Goal: Task Accomplishment & Management: Complete application form

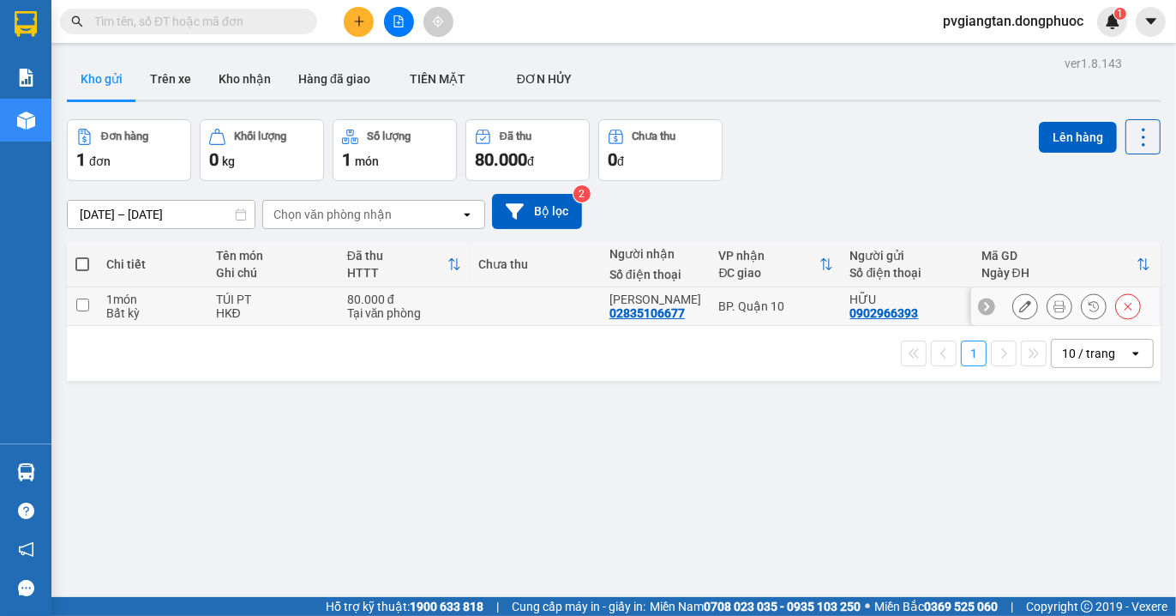
click at [84, 304] on input "checkbox" at bounding box center [82, 304] width 13 height 13
checkbox input "true"
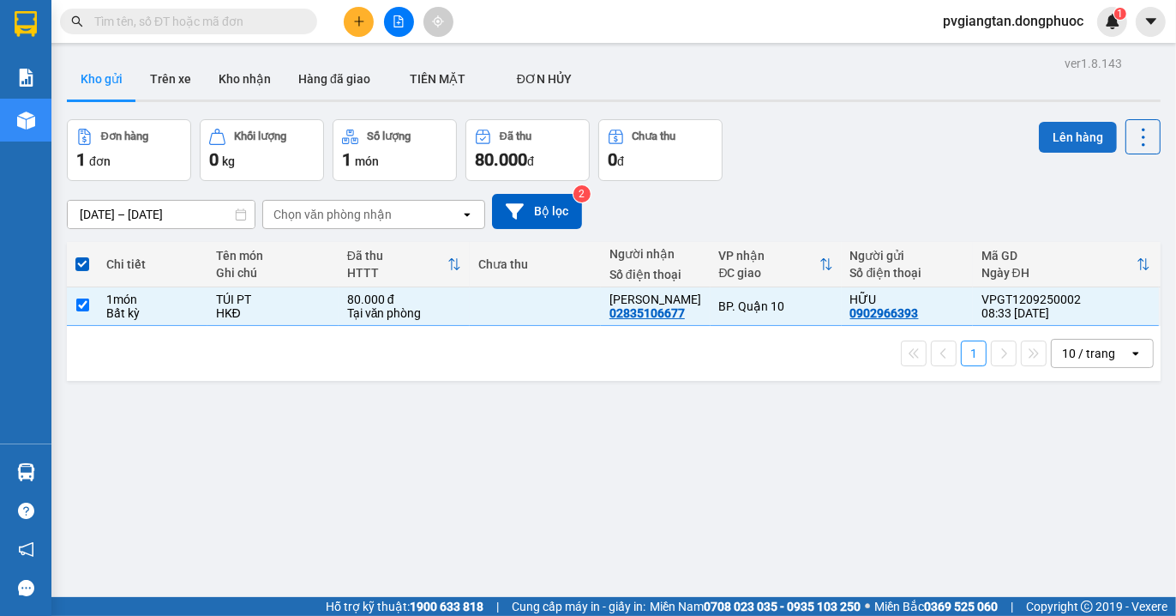
click at [1058, 135] on button "Lên hàng" at bounding box center [1078, 137] width 78 height 31
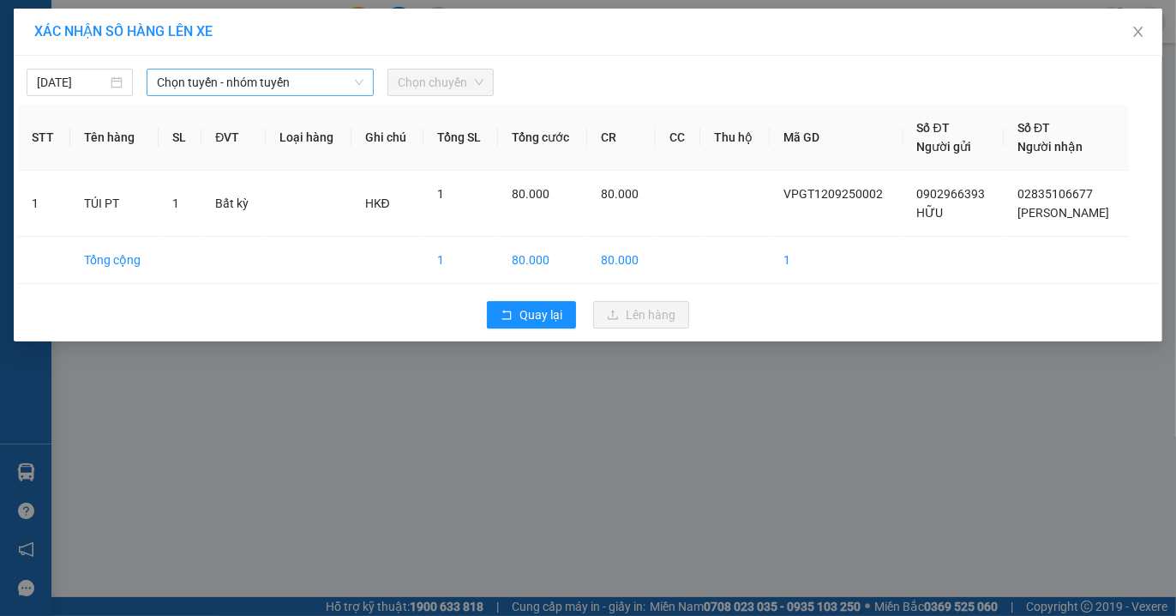
click at [305, 81] on span "Chọn tuyến - nhóm tuyến" at bounding box center [260, 82] width 207 height 26
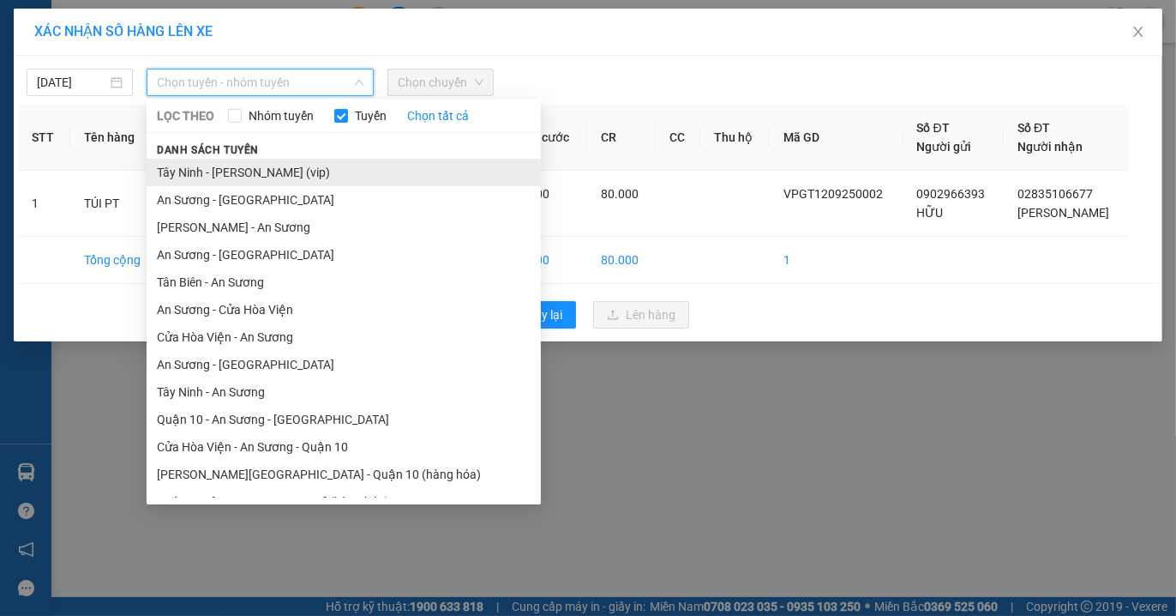
click at [290, 175] on li "Tây Ninh - [PERSON_NAME] (vip)" at bounding box center [344, 172] width 394 height 27
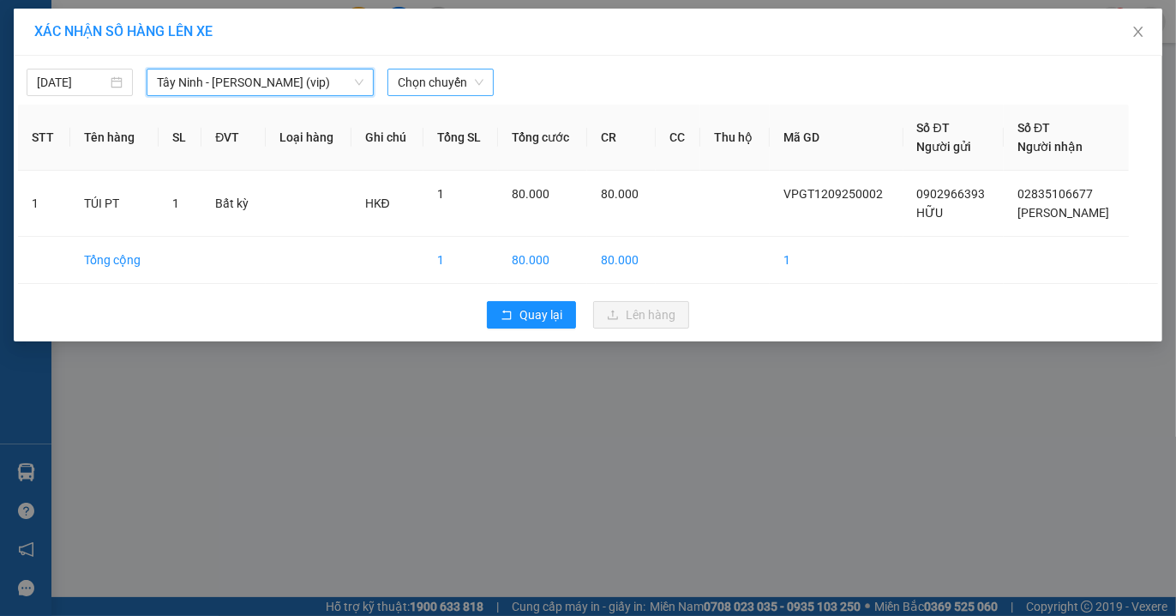
click at [472, 81] on span "Chọn chuyến" at bounding box center [441, 82] width 86 height 26
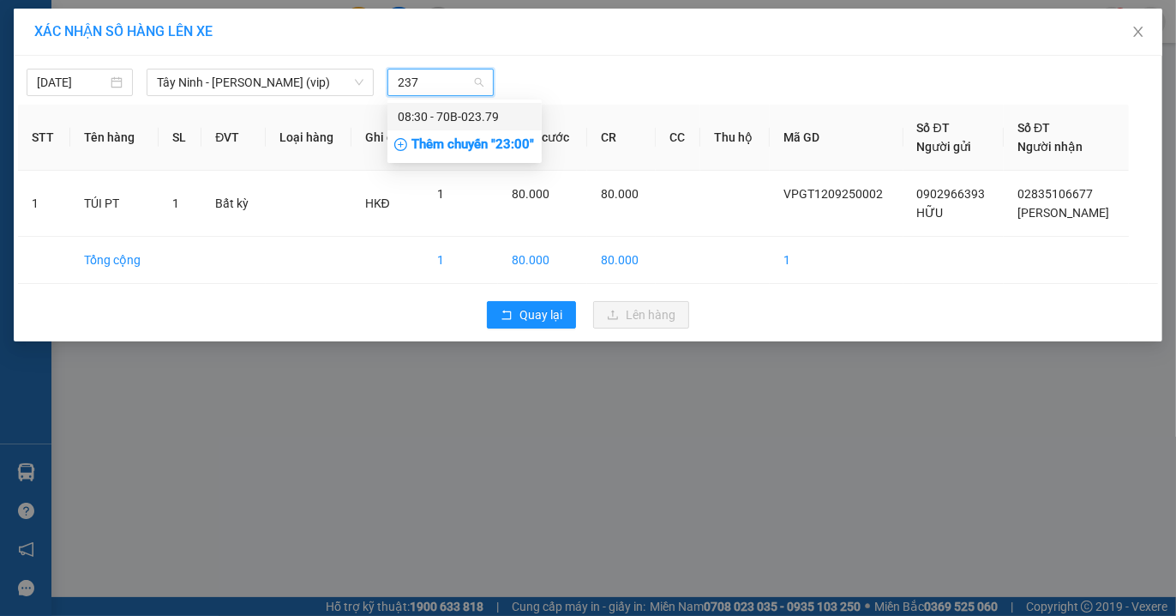
type input "2379"
click at [484, 120] on div "08:30 - 70B-023.79" at bounding box center [465, 116] width 134 height 19
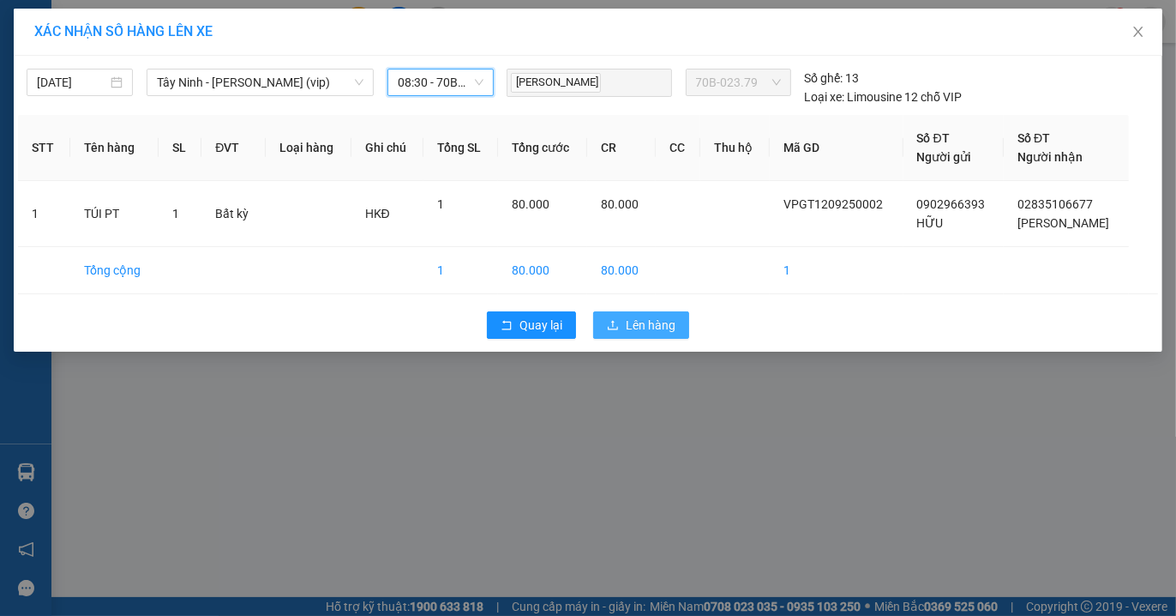
click at [647, 322] on span "Lên hàng" at bounding box center [651, 325] width 50 height 19
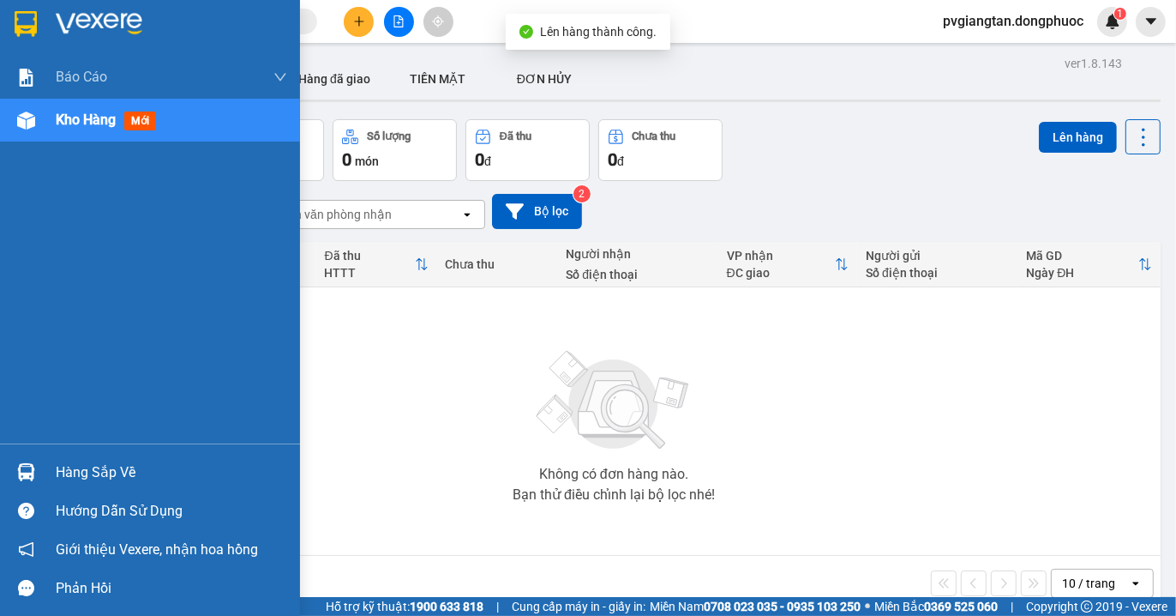
click at [48, 459] on div "Hàng sắp về" at bounding box center [150, 472] width 300 height 39
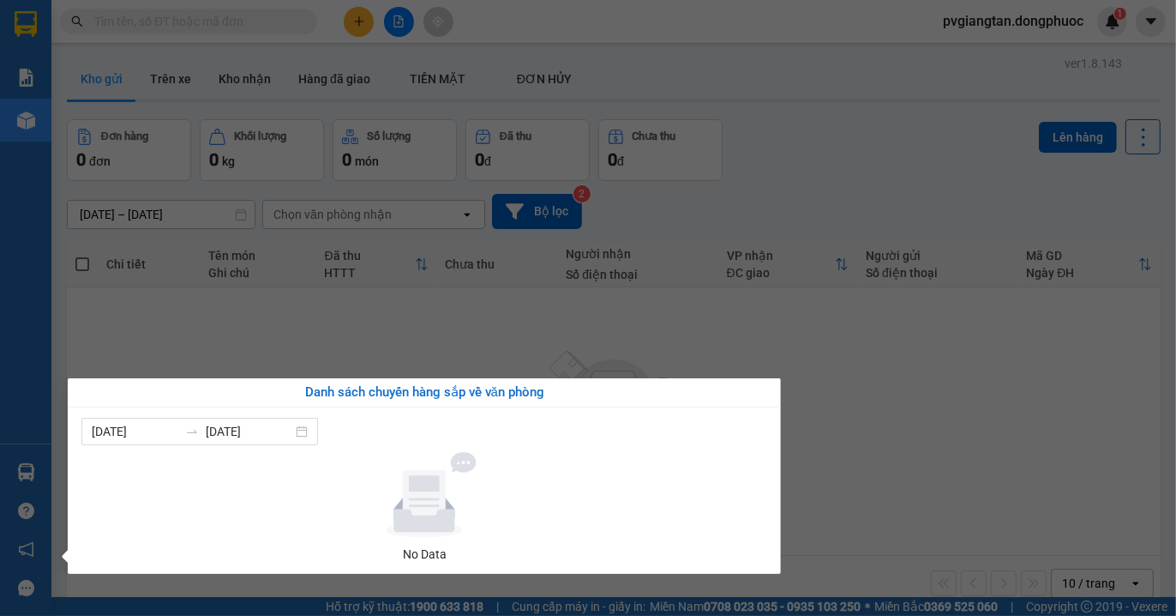
click at [877, 484] on section "Kết quả tìm kiếm ( 0 ) Bộ lọc No Data pvgiangtan.dongphuoc 1 Báo cáo Mẫu 1: Báo…" at bounding box center [588, 308] width 1176 height 616
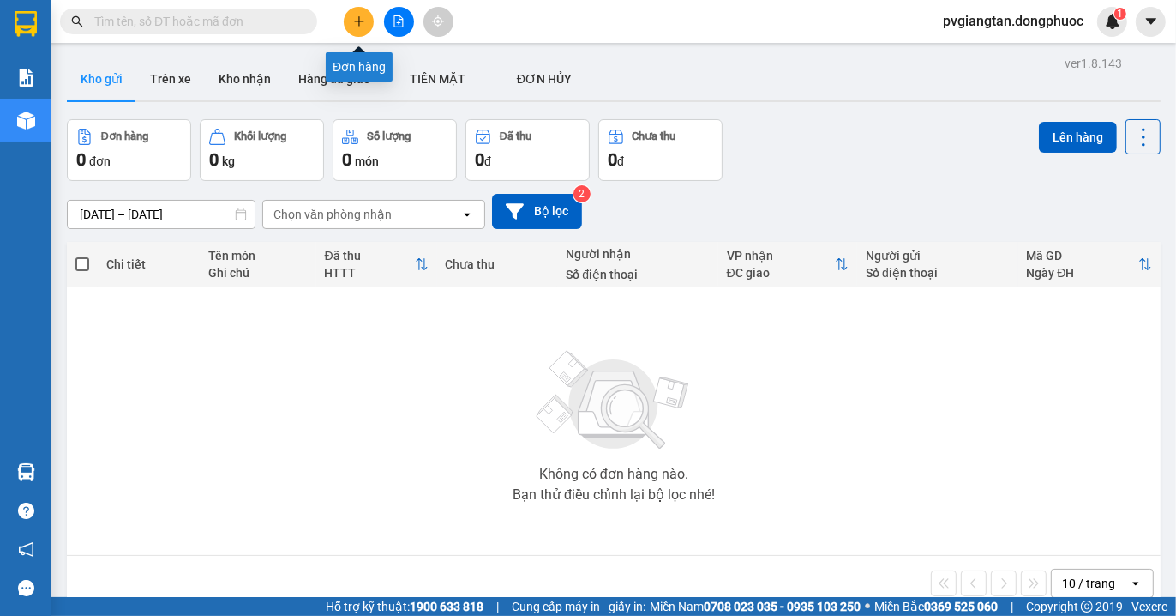
click at [365, 13] on button at bounding box center [359, 22] width 30 height 30
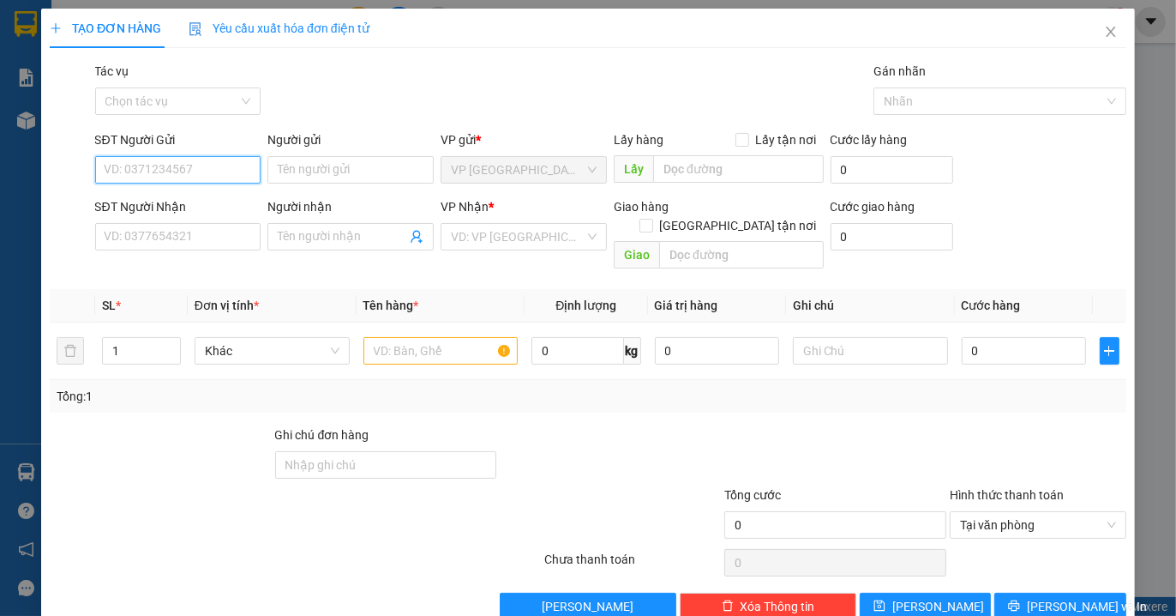
click at [167, 173] on input "SĐT Người Gửi" at bounding box center [178, 169] width 166 height 27
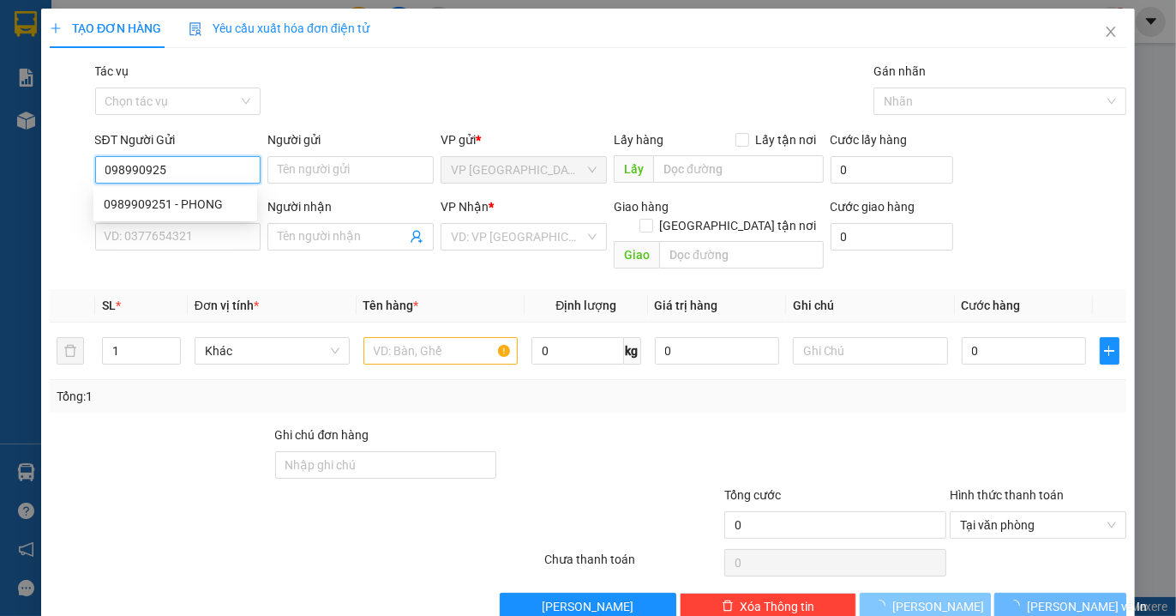
type input "0989909251"
click at [175, 204] on div "0989909251 - PHONG" at bounding box center [175, 204] width 143 height 19
type input "PHONG"
type input "0934677773"
type input "TUẤN"
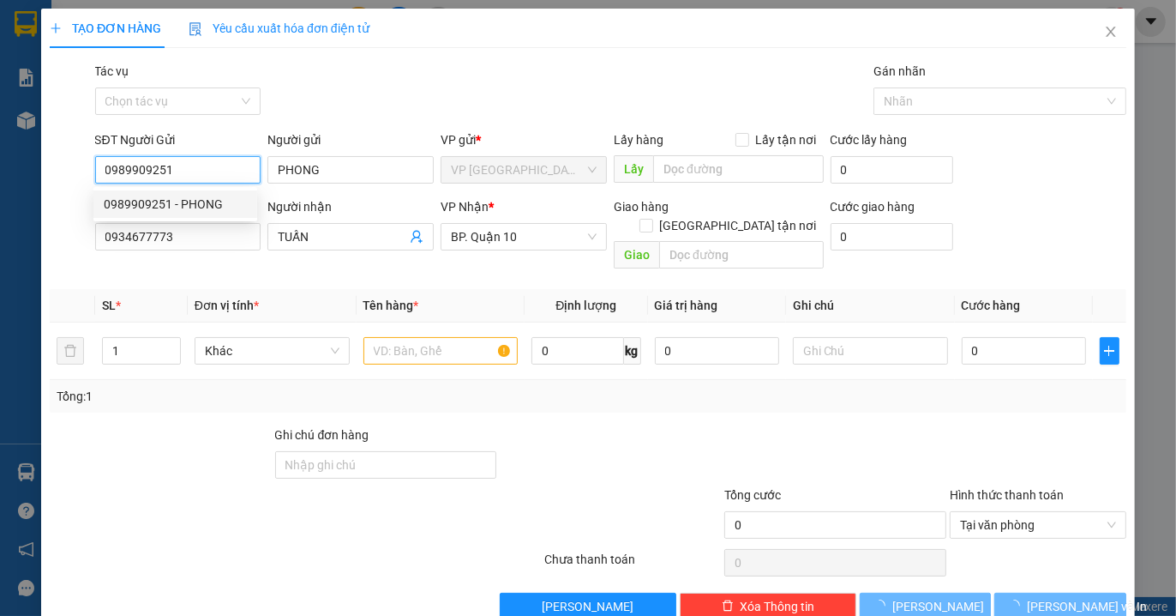
type input "90.000"
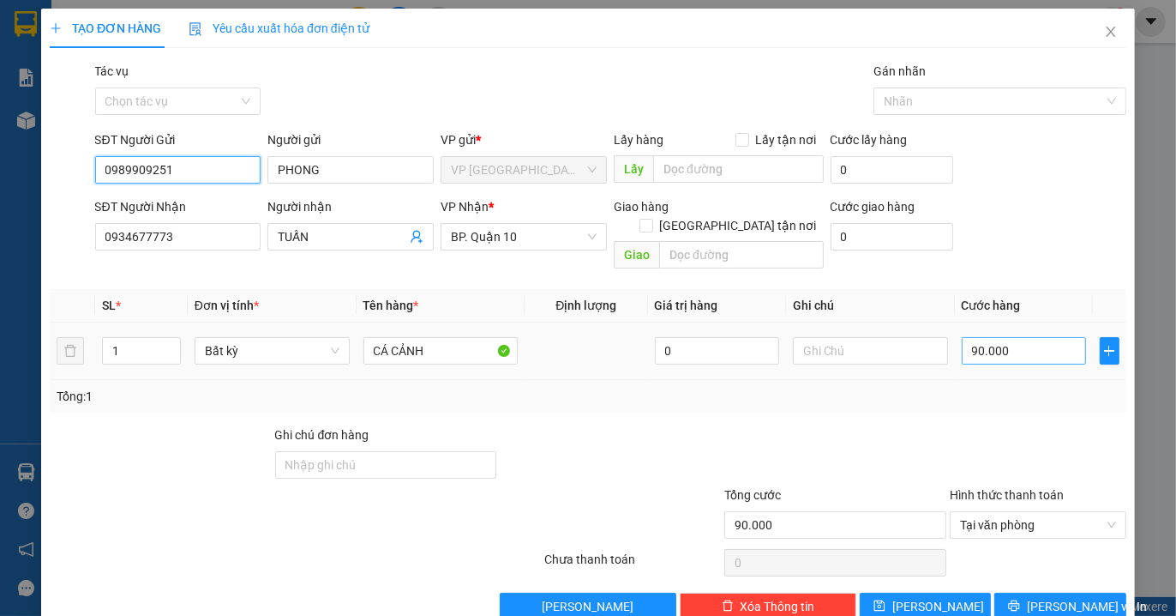
type input "0989909251"
click at [1024, 340] on input "90.000" at bounding box center [1024, 350] width 124 height 27
type input "1"
type input "10"
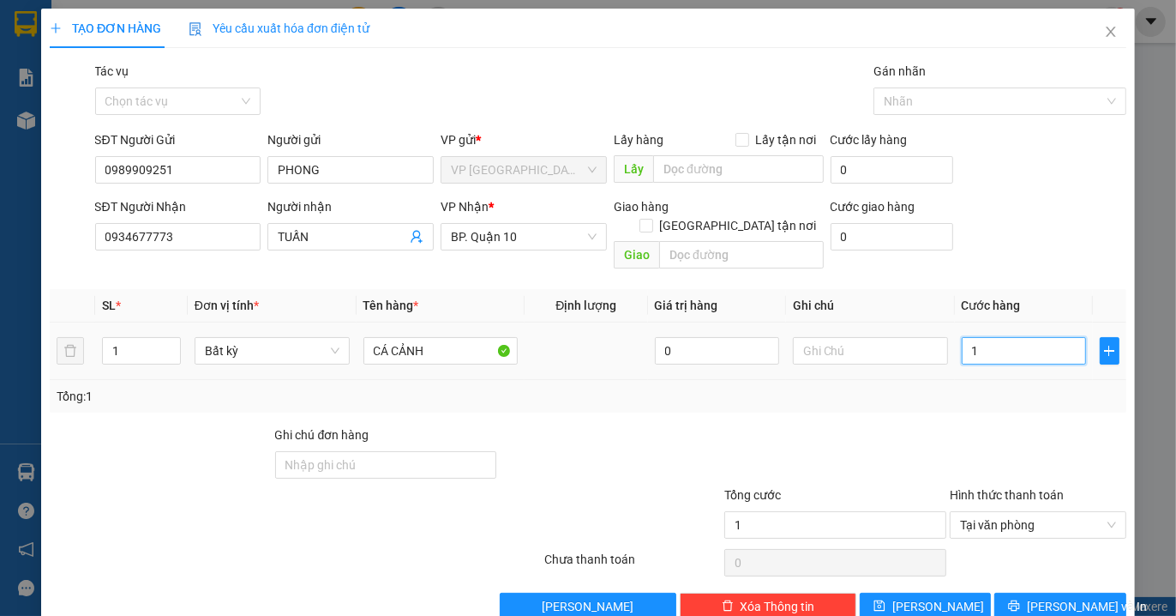
type input "10"
type input "100"
type input "1.000"
type input "10.000"
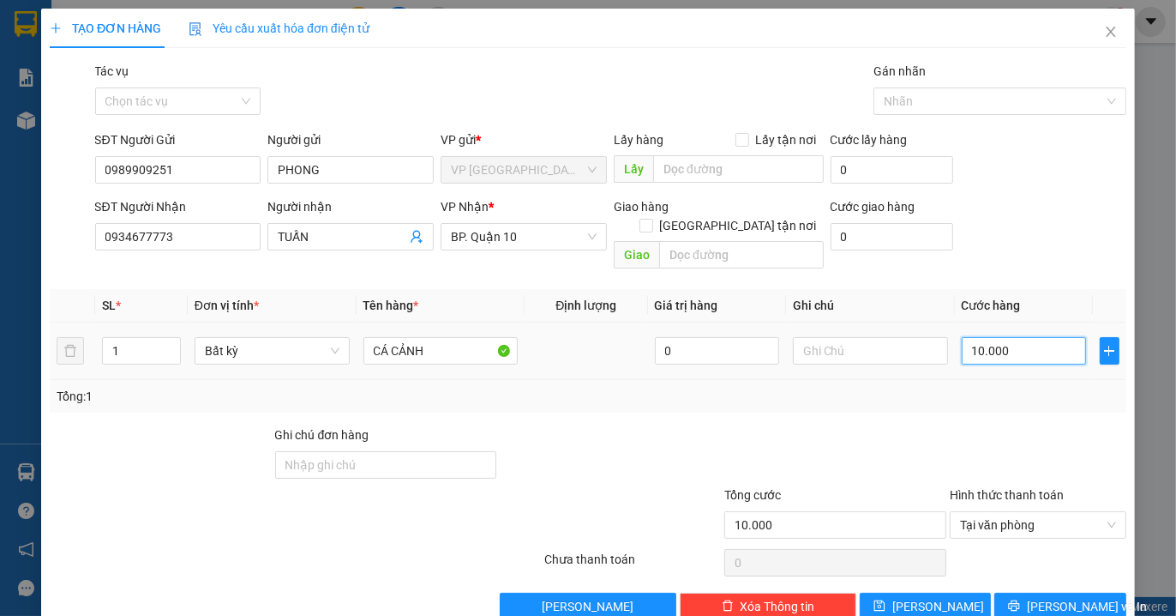
type input "100.000"
click at [881, 337] on input "text" at bounding box center [870, 350] width 155 height 27
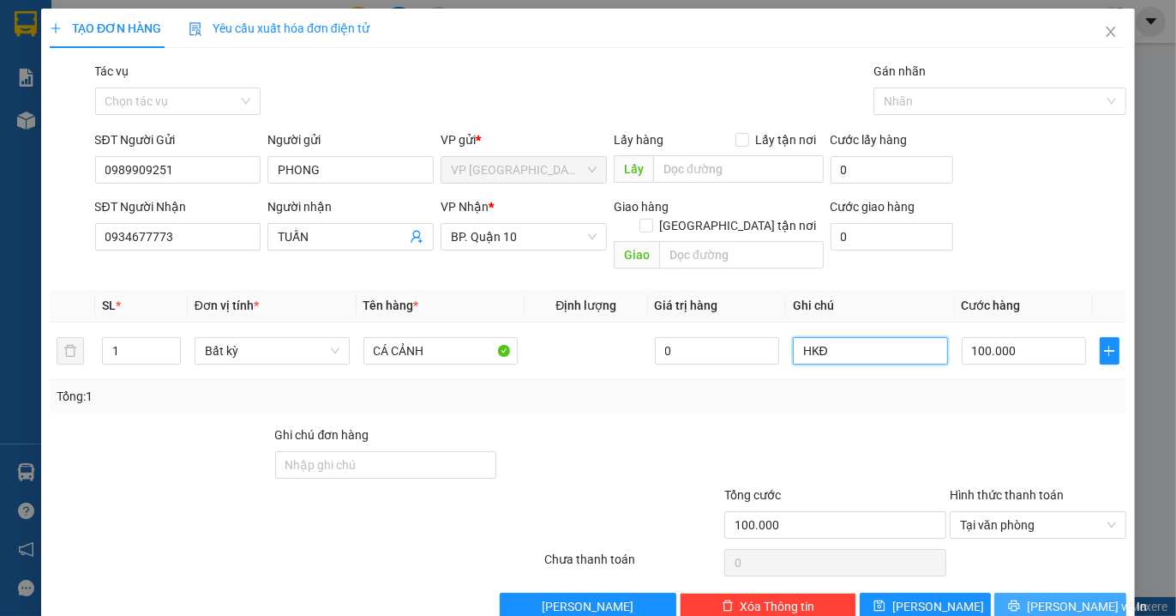
type input "HKĐ"
click at [1048, 597] on span "[PERSON_NAME] và In" at bounding box center [1087, 606] width 120 height 19
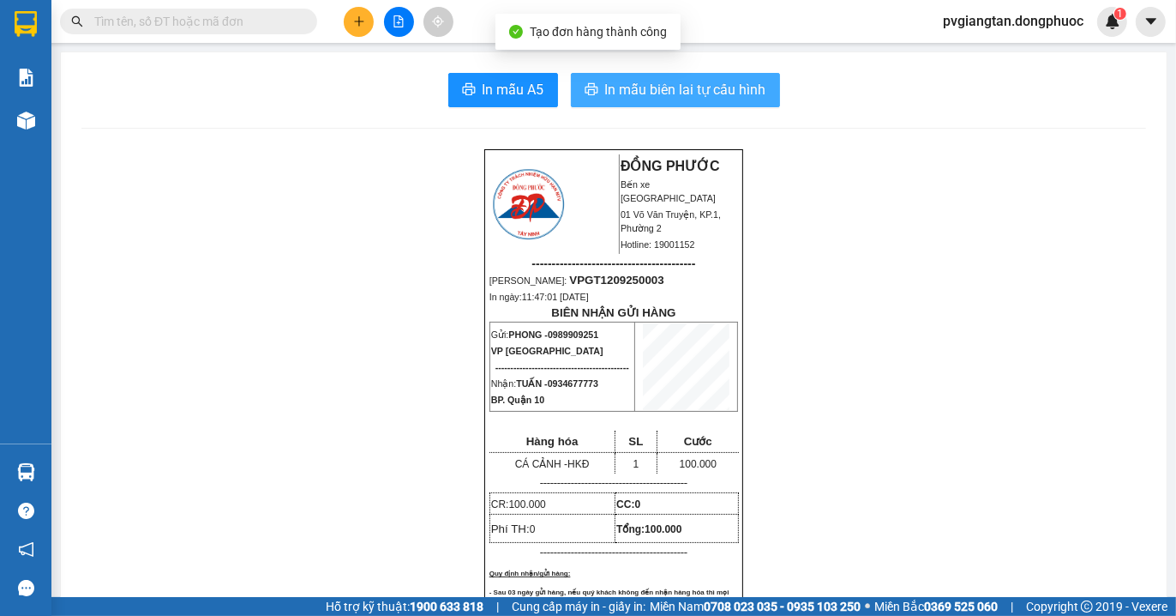
click at [679, 90] on span "In mẫu biên lai tự cấu hình" at bounding box center [685, 89] width 161 height 21
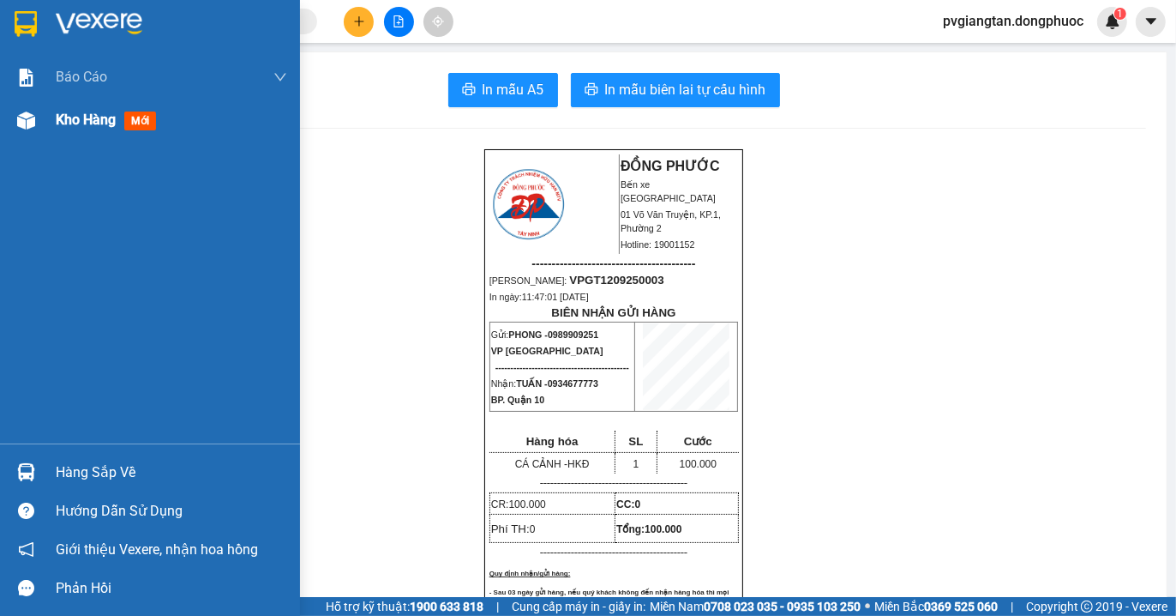
click at [73, 107] on div "Kho hàng mới" at bounding box center [171, 120] width 231 height 43
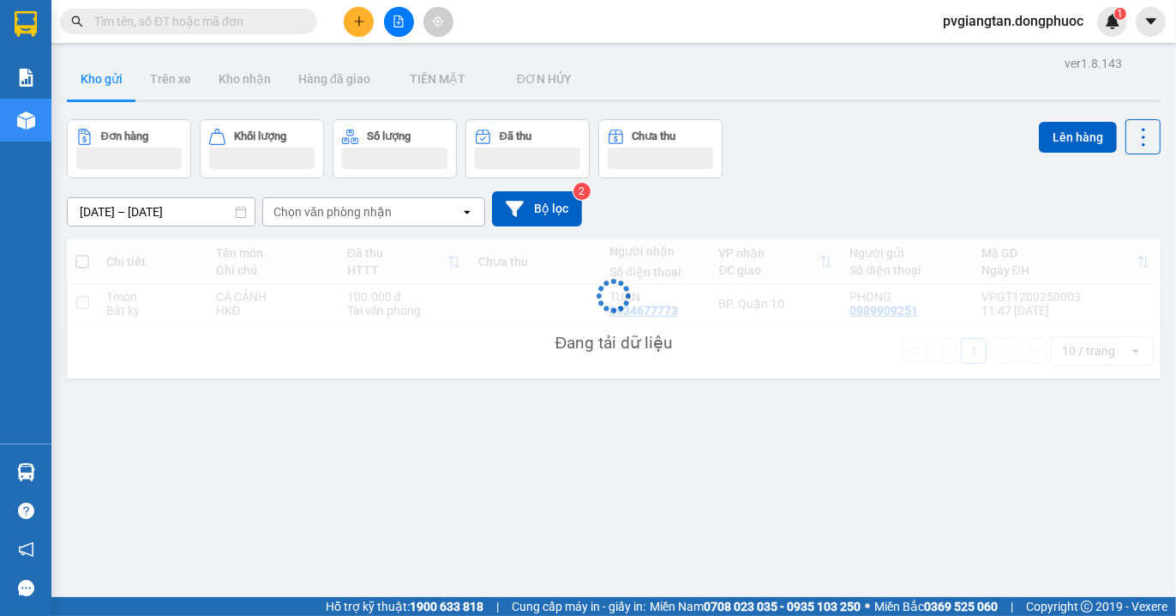
click at [364, 26] on icon "plus" at bounding box center [359, 21] width 12 height 12
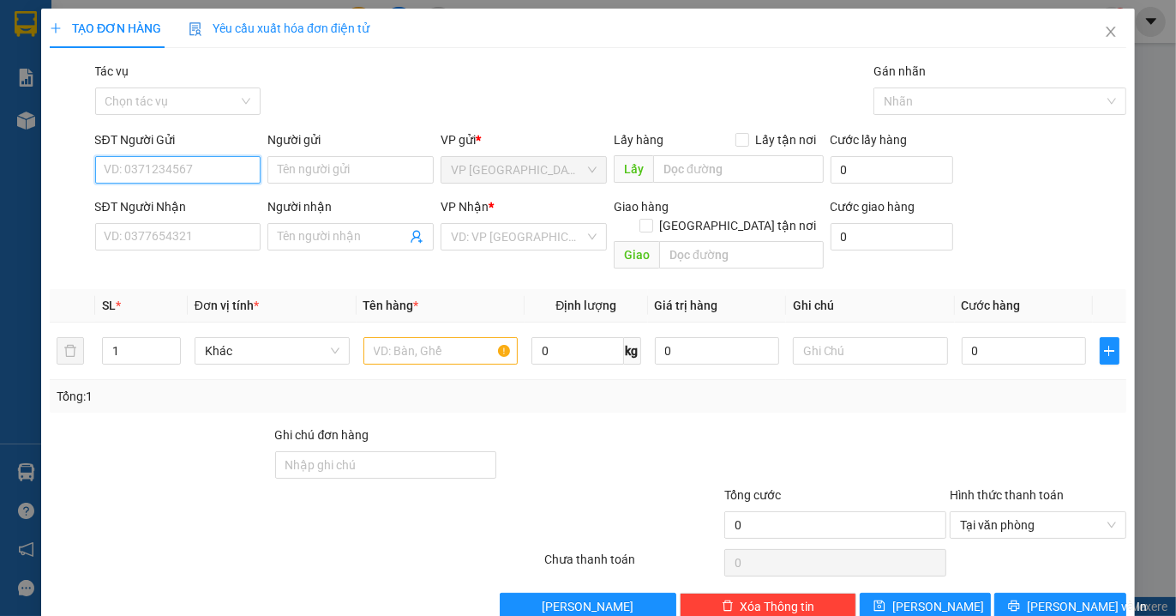
click at [170, 175] on input "SĐT Người Gửi" at bounding box center [178, 169] width 166 height 27
type input "0373879312"
click at [163, 211] on div "0373879312 - TRANG" at bounding box center [175, 204] width 143 height 19
type input "TRANG"
type input "0843789718"
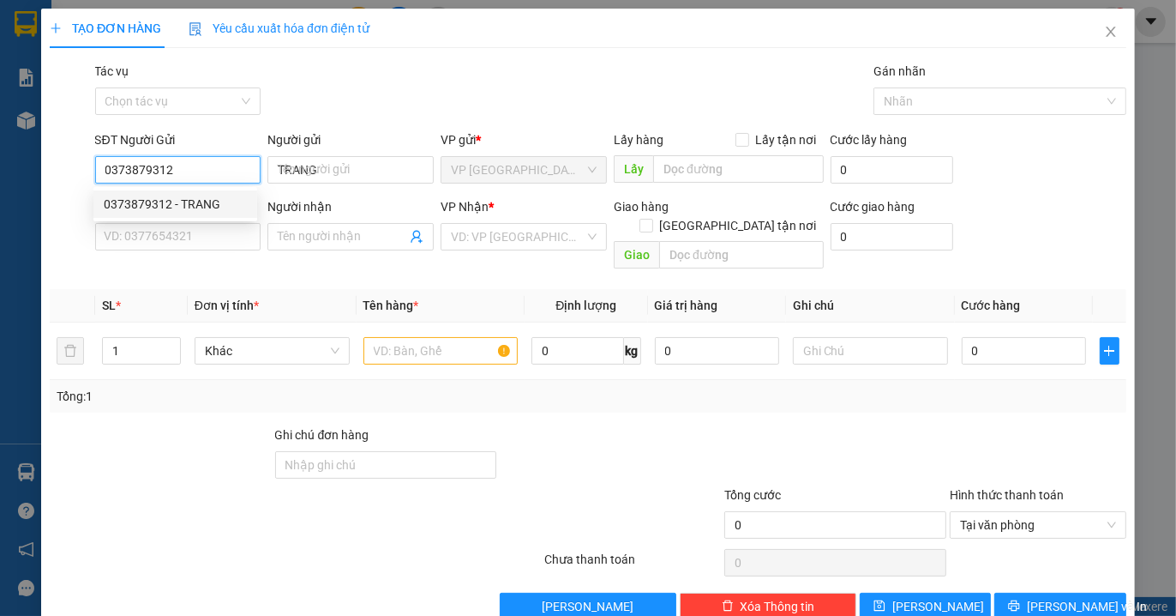
type input "VÂN"
type input "20.000"
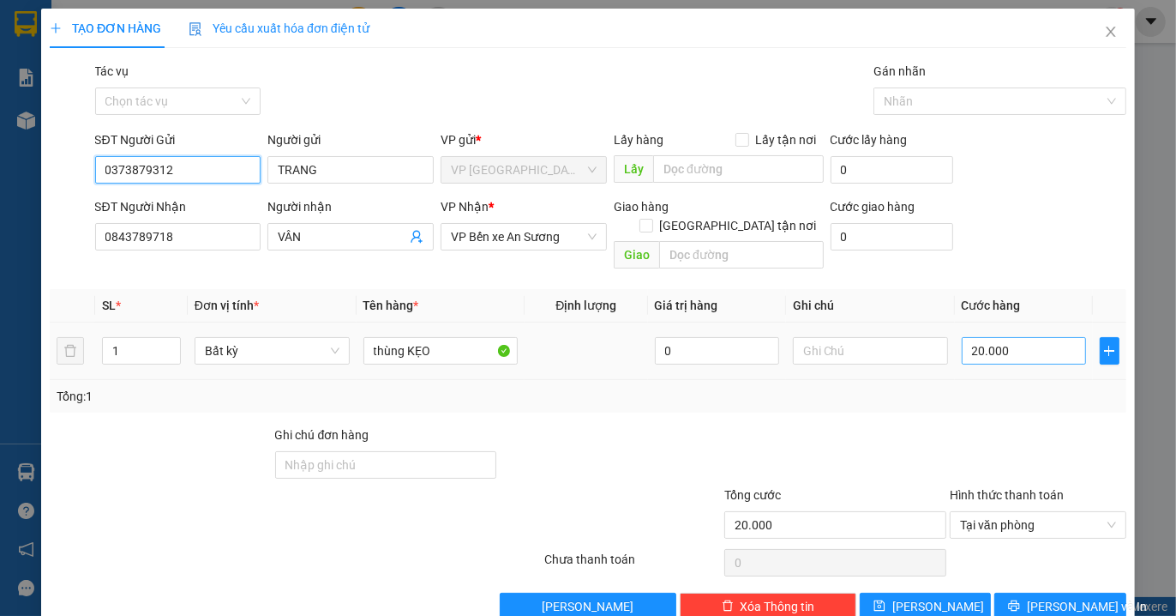
type input "0373879312"
click at [1022, 337] on input "20.000" at bounding box center [1024, 350] width 124 height 27
type input "3"
type input "30"
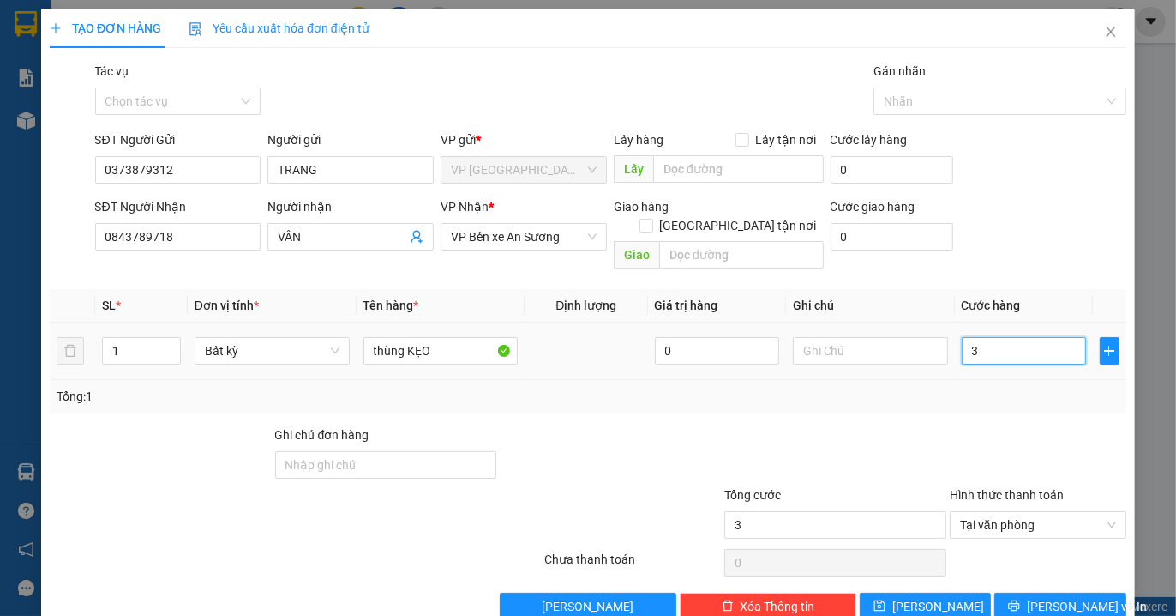
type input "30"
type input "300"
type input "3.000"
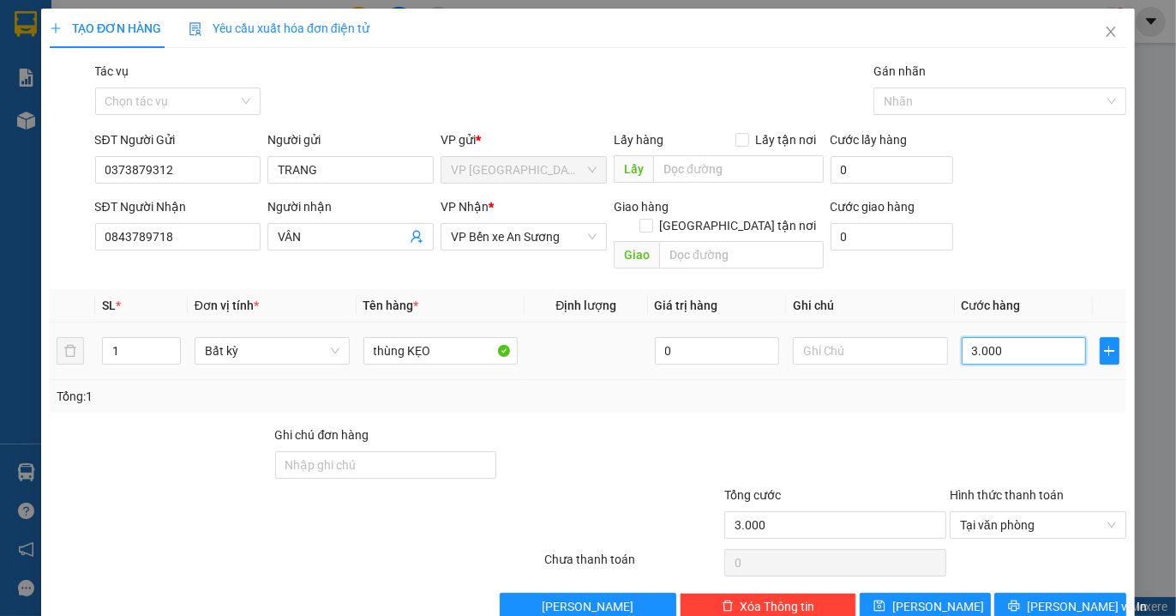
type input "30.000"
click at [864, 337] on input "text" at bounding box center [870, 350] width 155 height 27
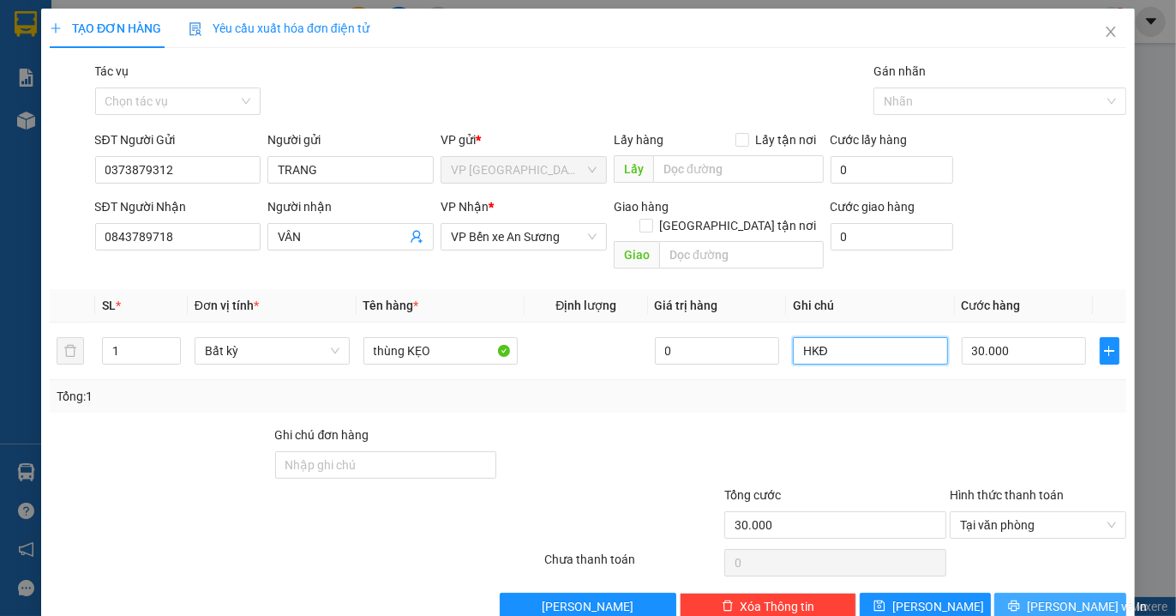
type input "HKĐ"
click at [1068, 597] on span "[PERSON_NAME] và In" at bounding box center [1087, 606] width 120 height 19
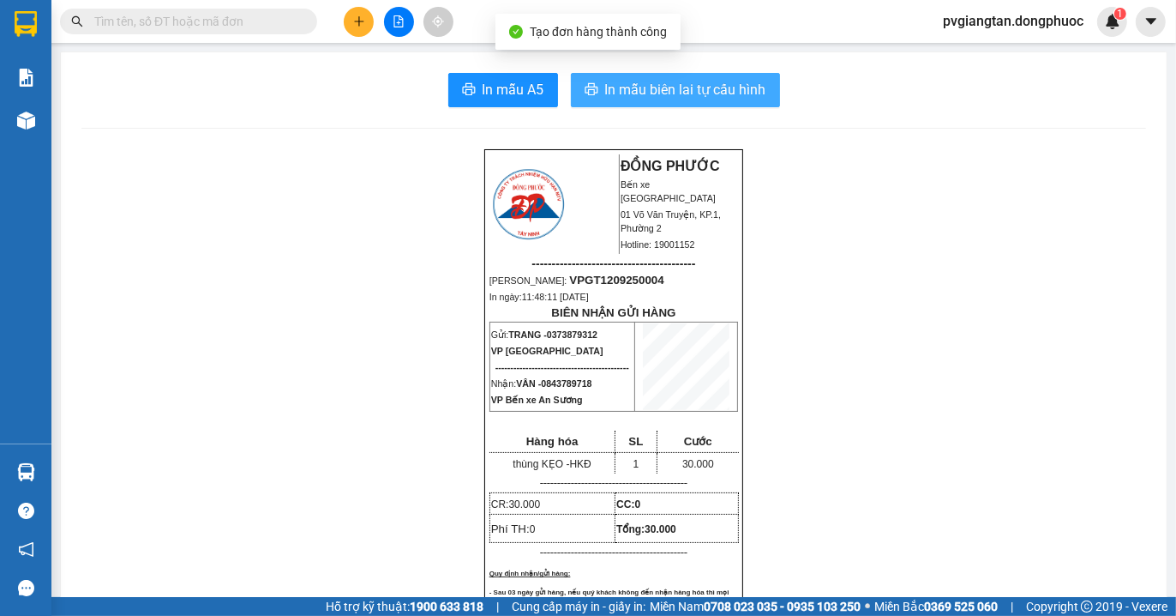
click at [755, 89] on span "In mẫu biên lai tự cấu hình" at bounding box center [685, 89] width 161 height 21
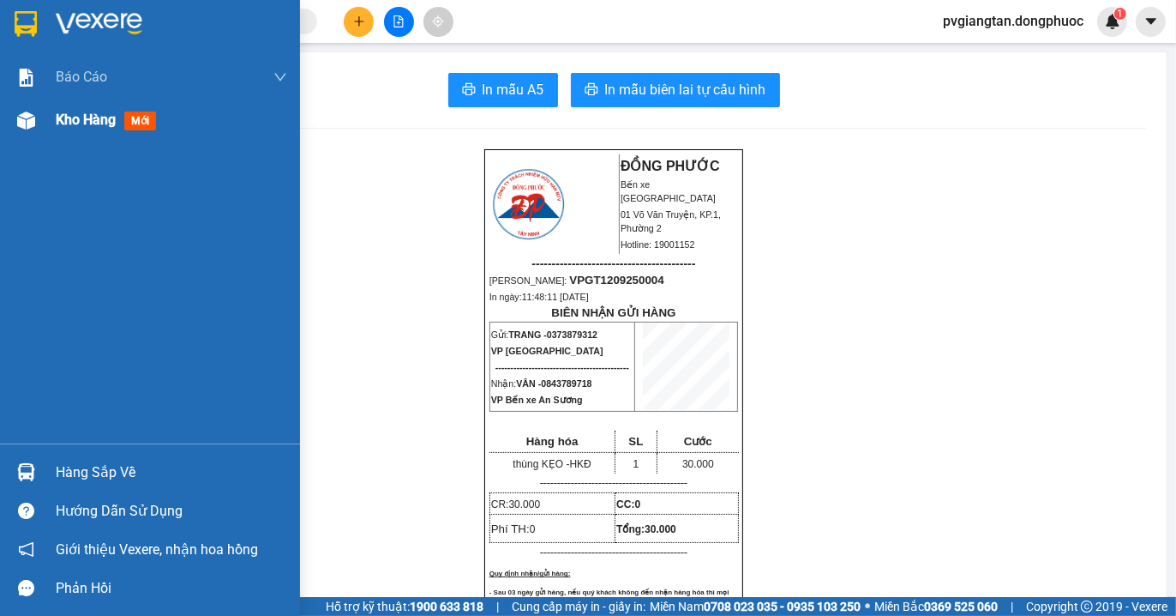
click at [69, 124] on span "Kho hàng" at bounding box center [86, 119] width 60 height 16
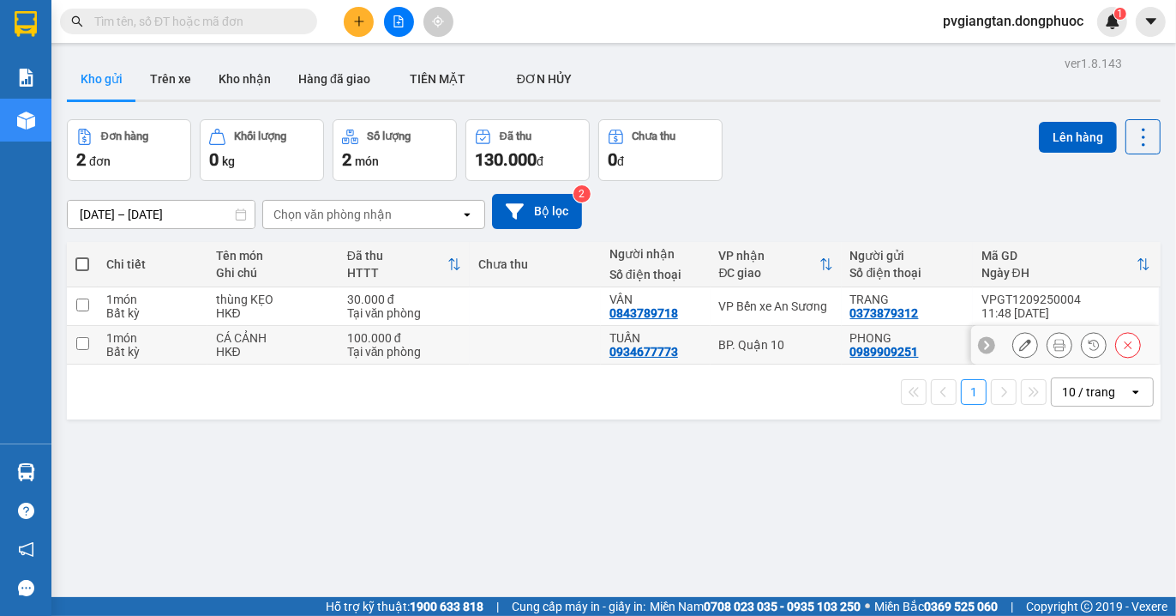
click at [542, 341] on td at bounding box center [535, 345] width 131 height 39
checkbox input "true"
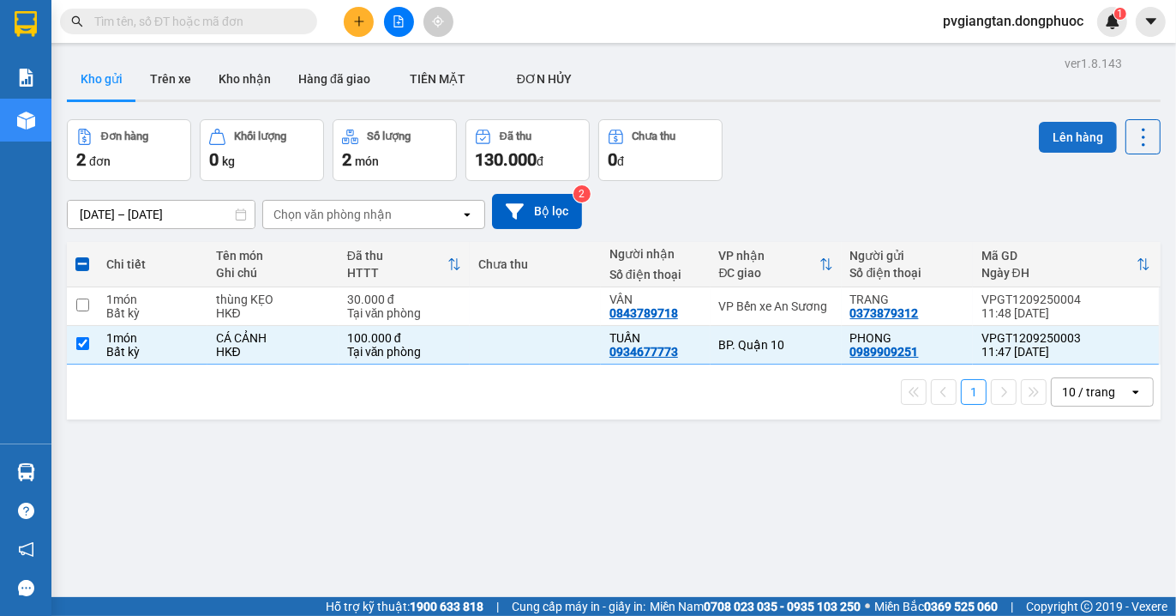
click at [1049, 131] on button "Lên hàng" at bounding box center [1078, 137] width 78 height 31
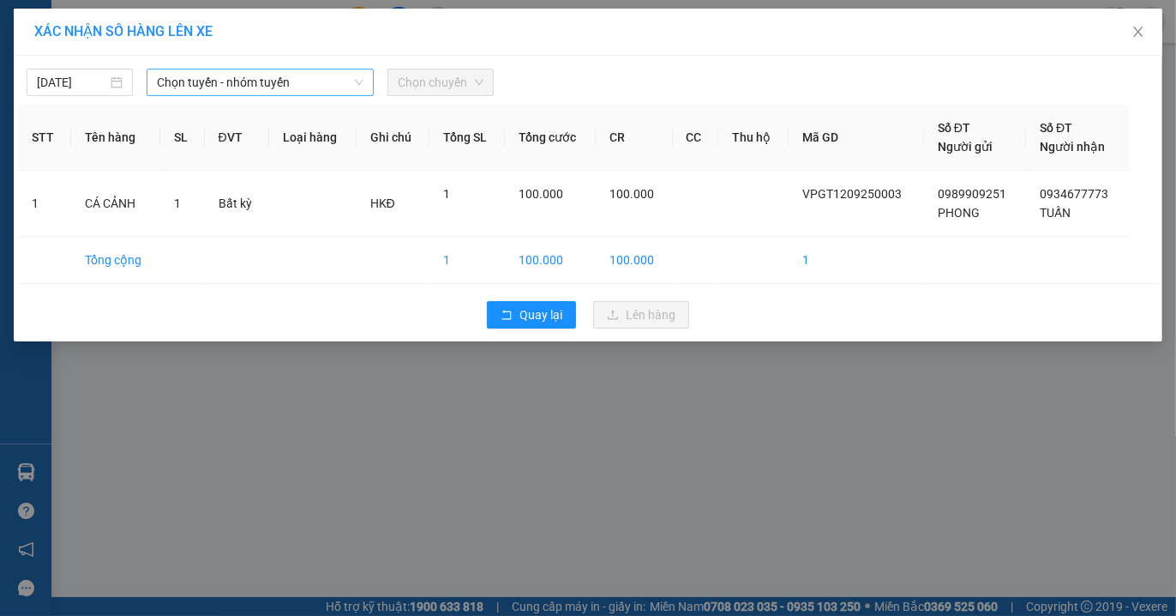
click at [271, 87] on span "Chọn tuyến - nhóm tuyến" at bounding box center [260, 82] width 207 height 26
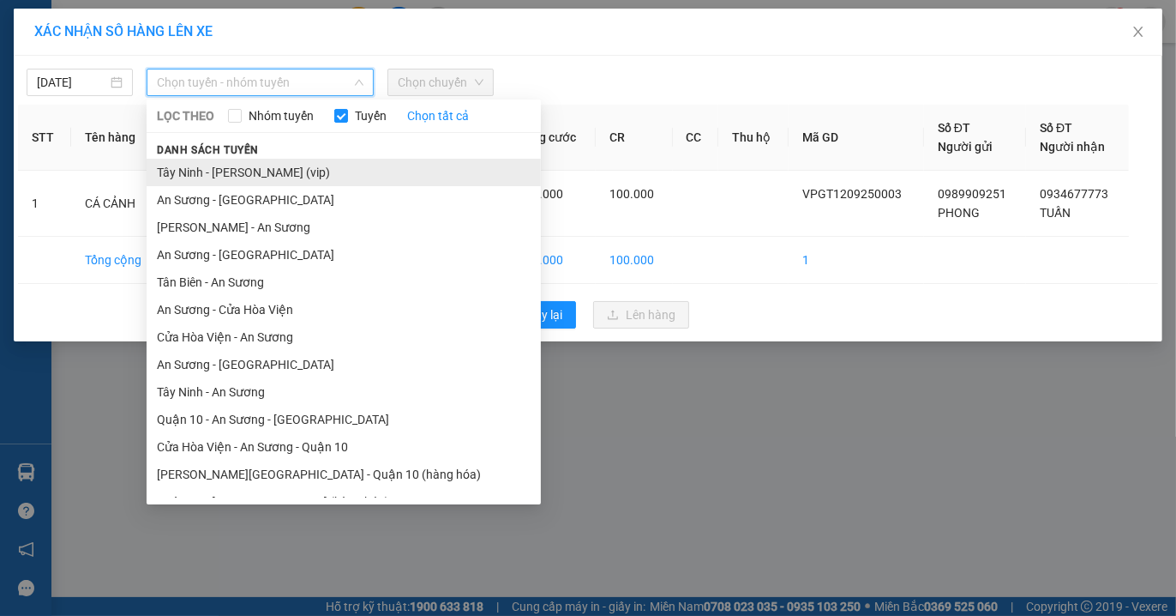
click at [223, 167] on li "Tây Ninh - [PERSON_NAME] (vip)" at bounding box center [344, 172] width 394 height 27
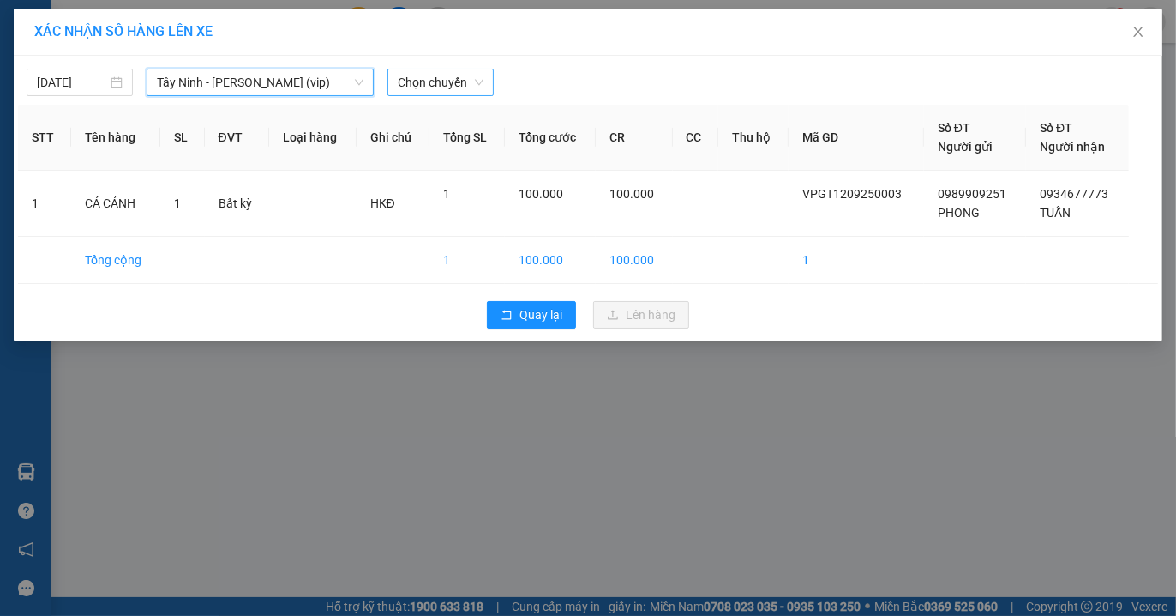
click at [468, 87] on span "Chọn chuyến" at bounding box center [441, 82] width 86 height 26
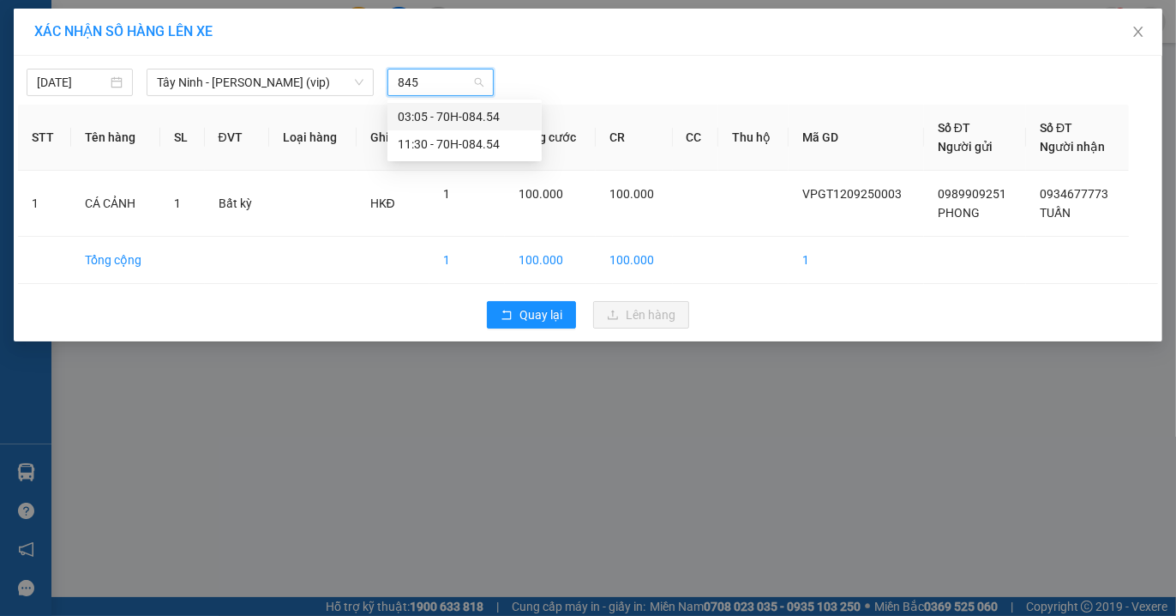
type input "8454"
click at [455, 152] on div "11:30 - 70H-084.54" at bounding box center [465, 144] width 134 height 19
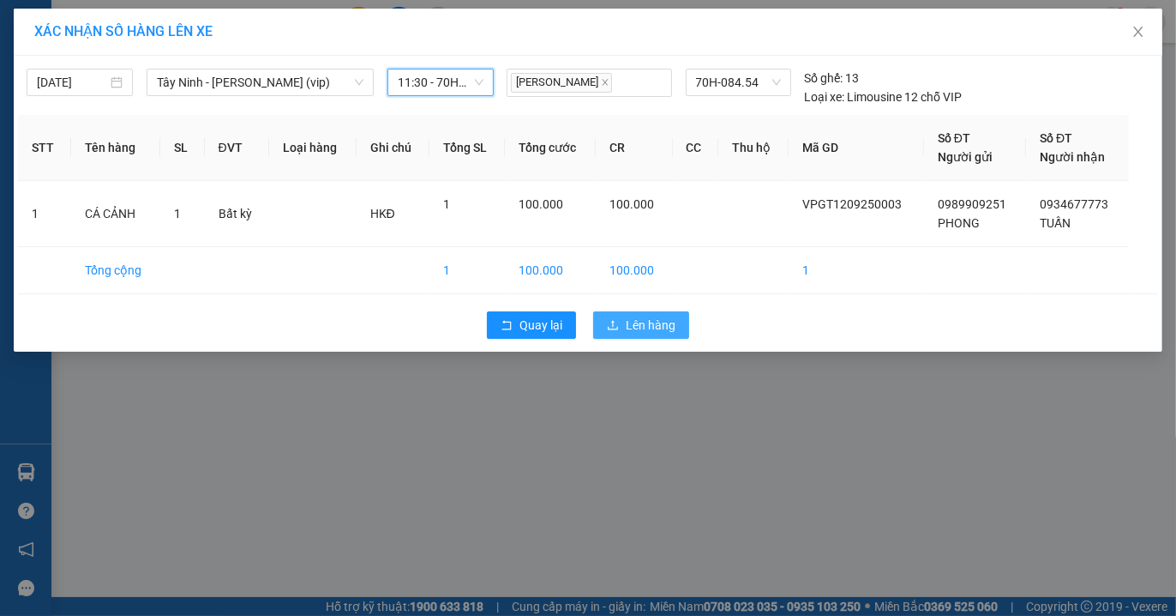
click at [655, 332] on span "Lên hàng" at bounding box center [651, 325] width 50 height 19
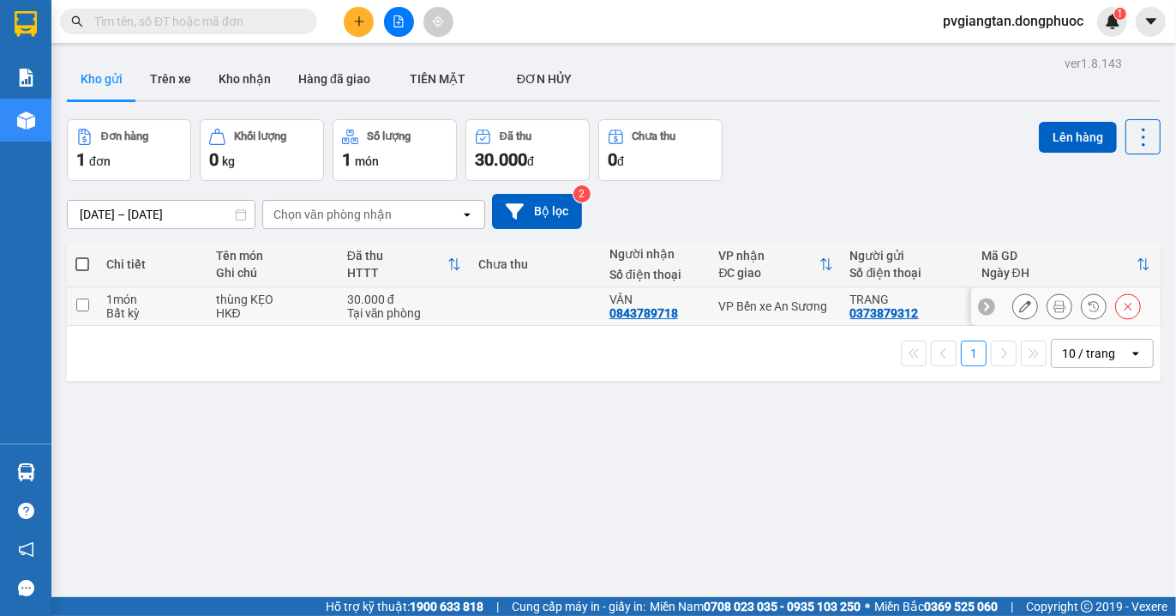
click at [543, 304] on td at bounding box center [535, 306] width 131 height 39
checkbox input "true"
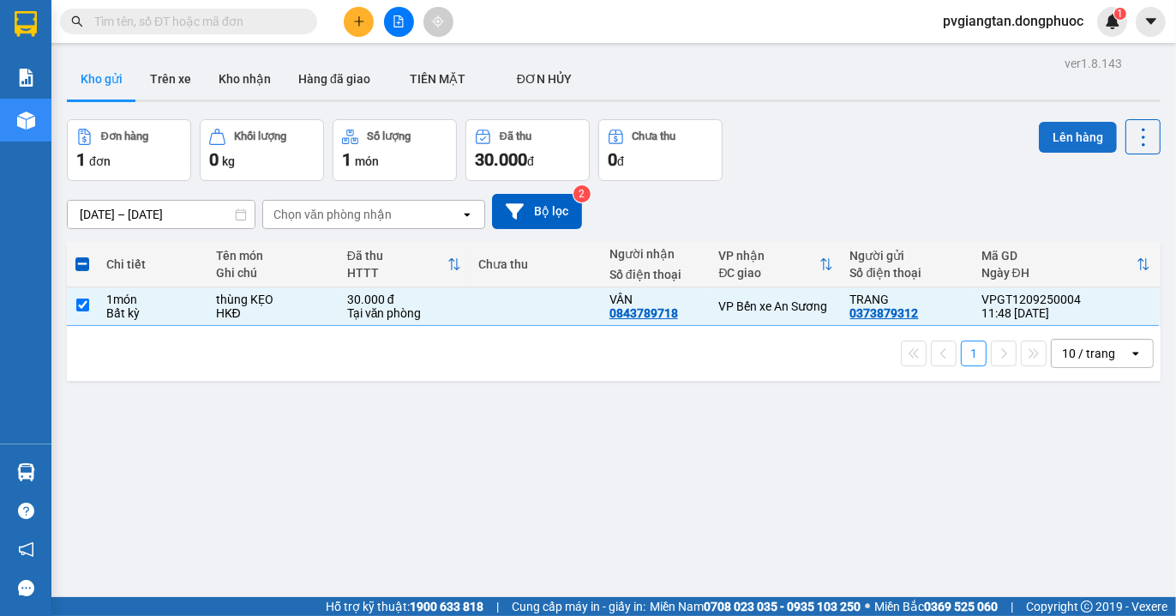
click at [1065, 147] on button "Lên hàng" at bounding box center [1078, 137] width 78 height 31
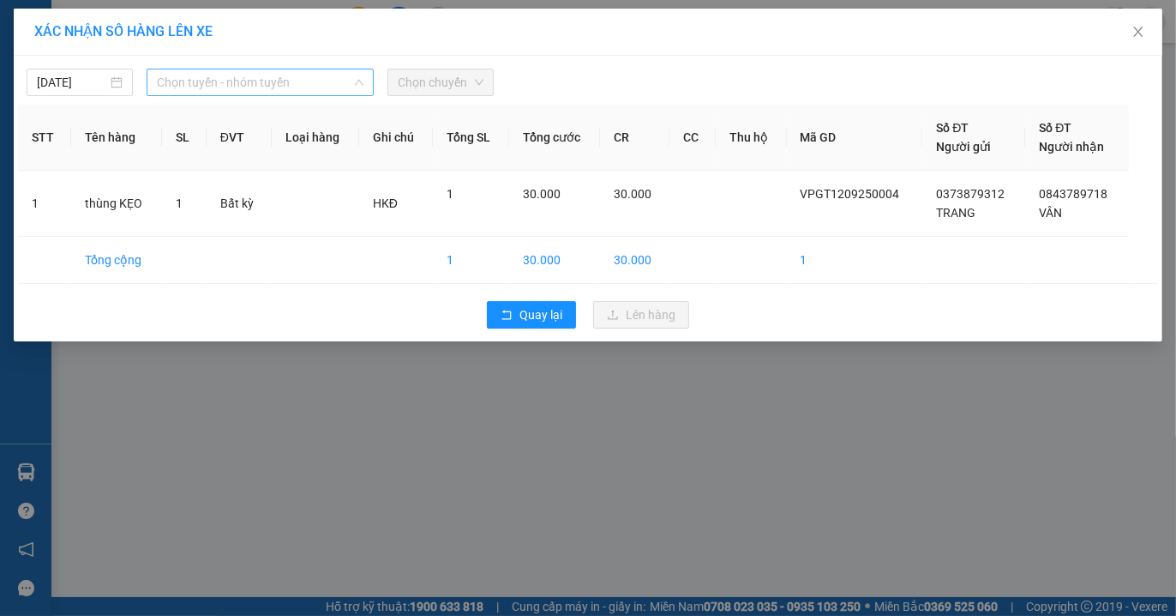
click at [339, 87] on span "Chọn tuyến - nhóm tuyến" at bounding box center [260, 82] width 207 height 26
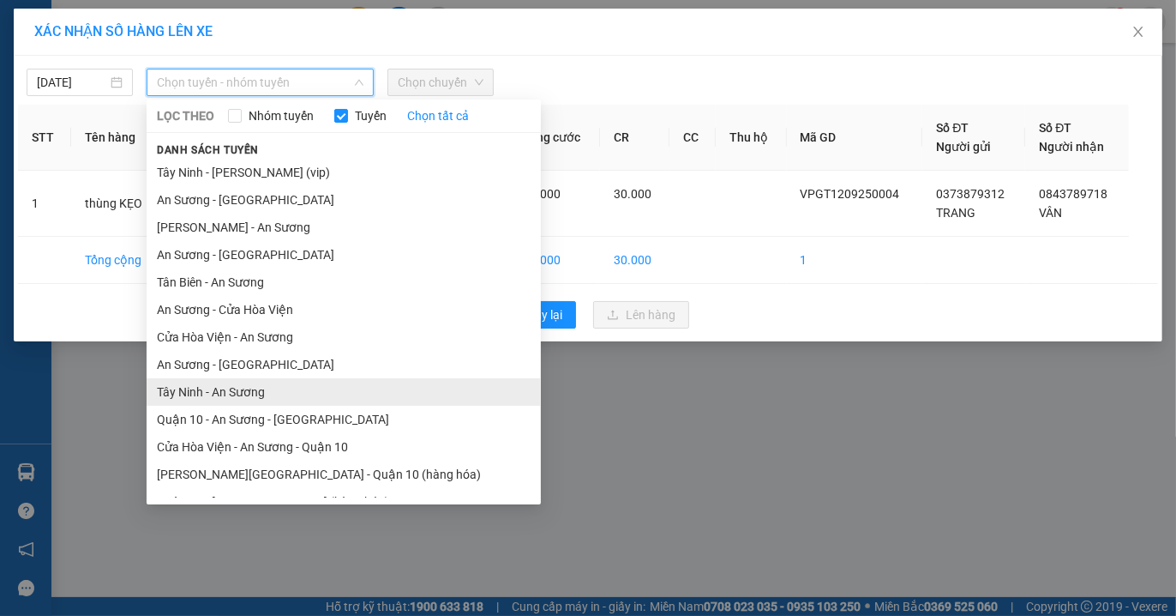
click at [226, 384] on li "Tây Ninh - An Sương" at bounding box center [344, 391] width 394 height 27
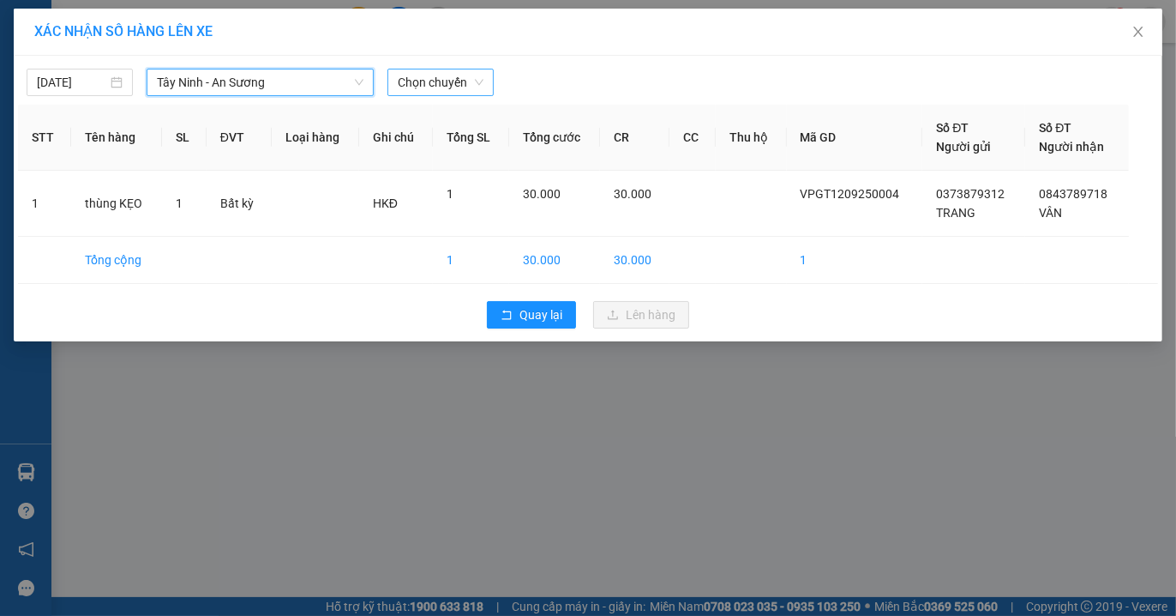
click at [450, 81] on span "Chọn chuyến" at bounding box center [441, 82] width 86 height 26
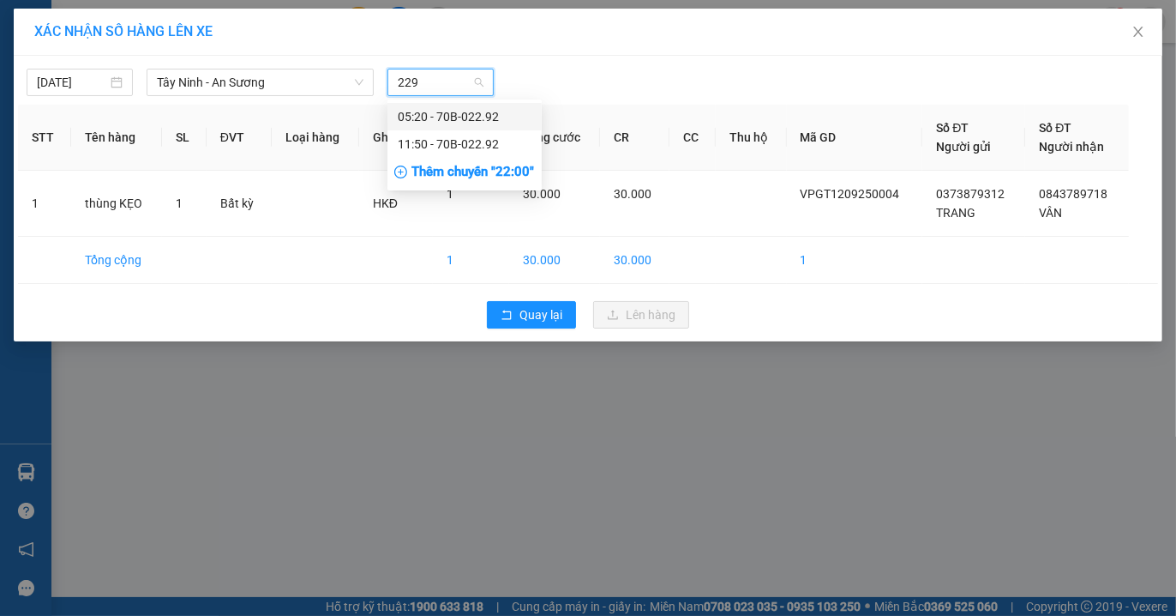
type input "2292"
click at [465, 142] on div "11:50 - 70B-022.92" at bounding box center [465, 144] width 134 height 19
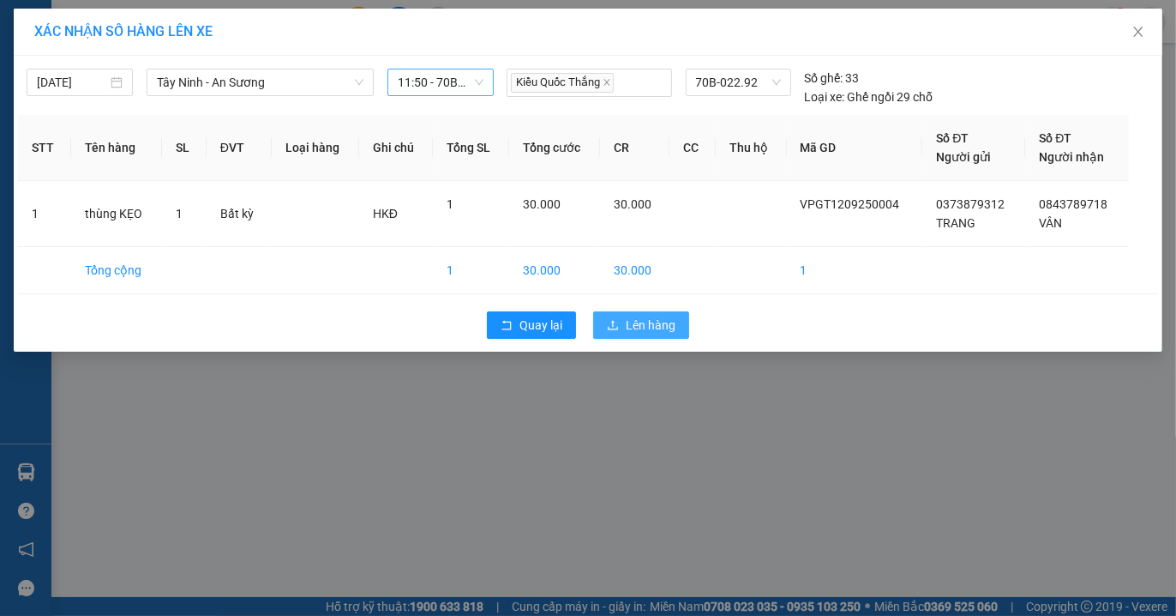
click at [618, 318] on button "Lên hàng" at bounding box center [641, 324] width 96 height 27
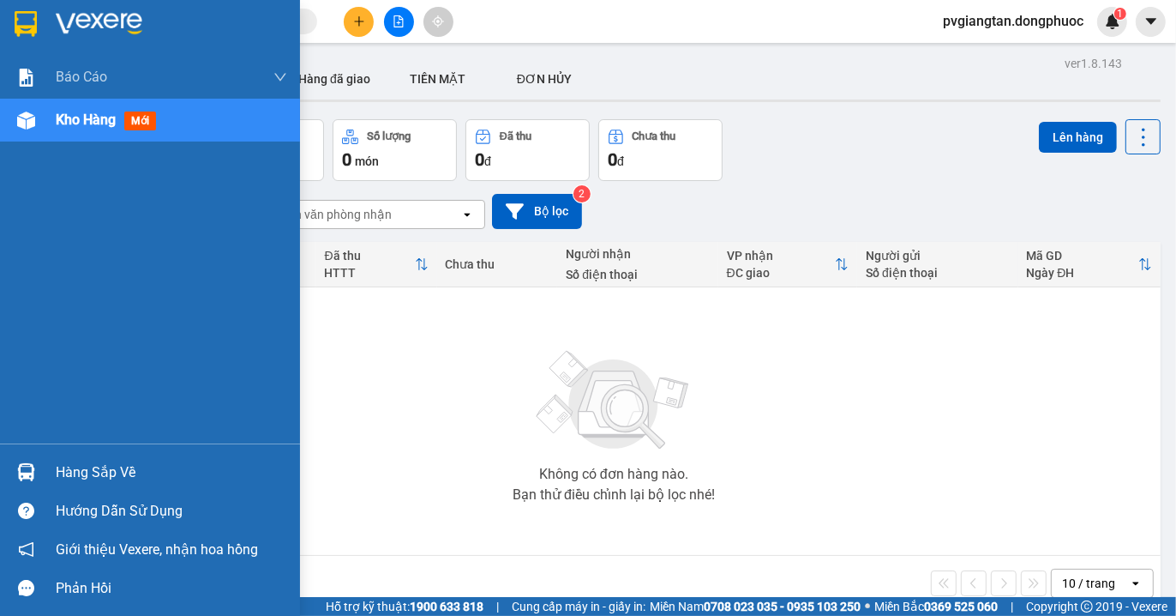
click at [39, 470] on div at bounding box center [26, 472] width 30 height 30
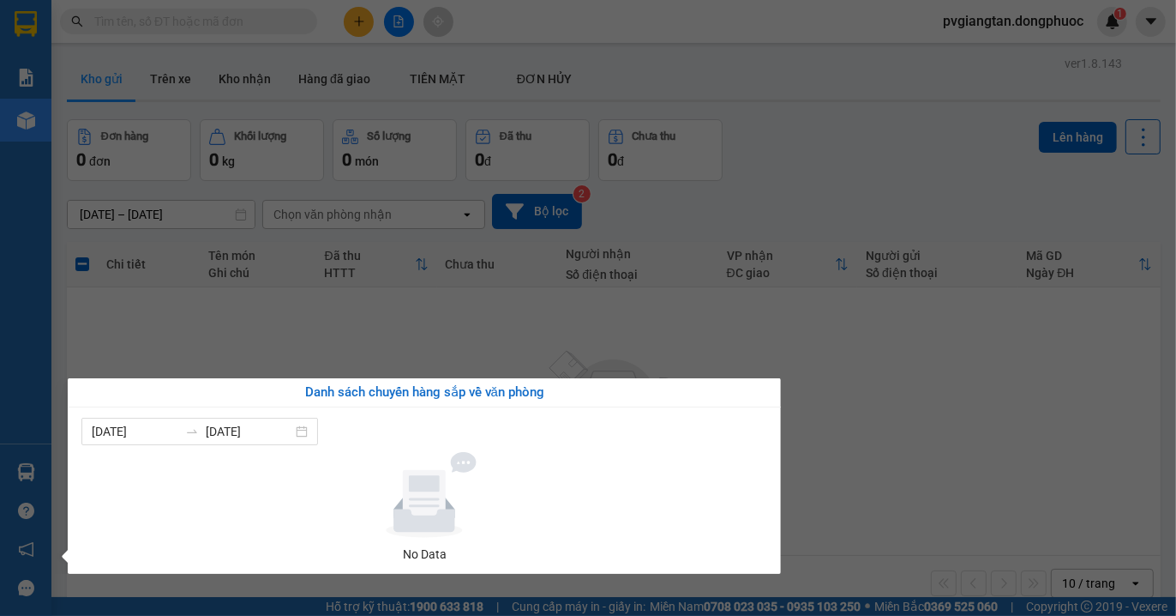
drag, startPoint x: 835, startPoint y: 446, endPoint x: 405, endPoint y: 241, distance: 476.7
click at [835, 446] on section "Kết quả tìm kiếm ( 0 ) Bộ lọc No Data pvgiangtan.dongphuoc 1 Báo cáo Mẫu 1: Báo…" at bounding box center [588, 308] width 1176 height 616
